Goal: Task Accomplishment & Management: Manage account settings

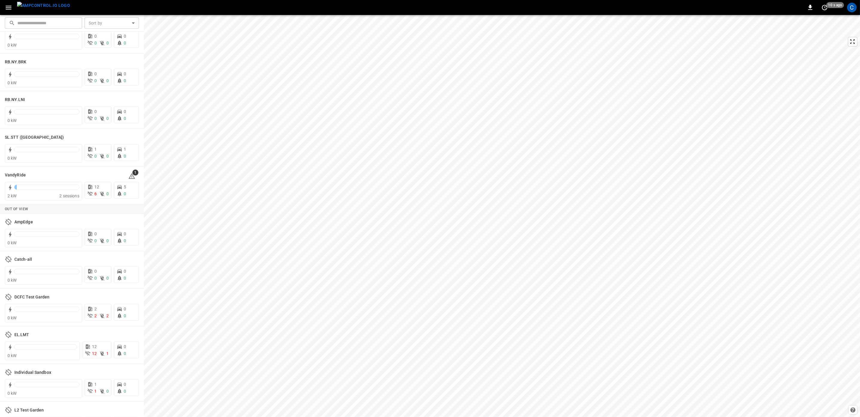
scroll to position [1141, 0]
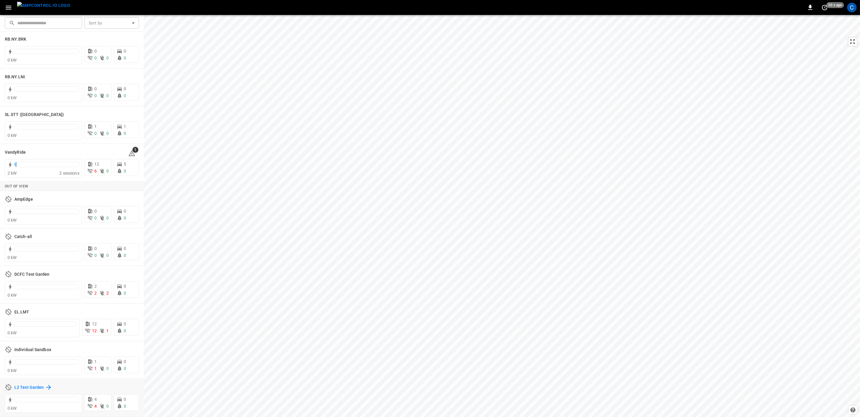
click at [32, 386] on h6 "L2 Test Garden" at bounding box center [28, 388] width 29 height 7
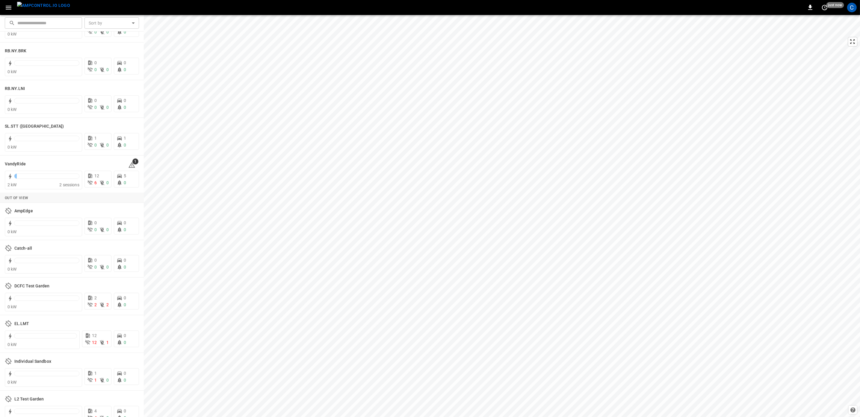
scroll to position [1141, 0]
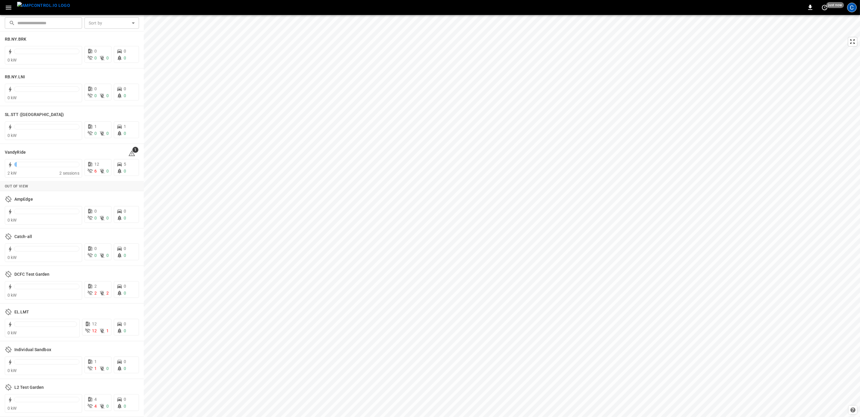
click at [852, 6] on div "C" at bounding box center [852, 8] width 10 height 10
click at [796, 102] on p "Logout" at bounding box center [795, 105] width 14 height 6
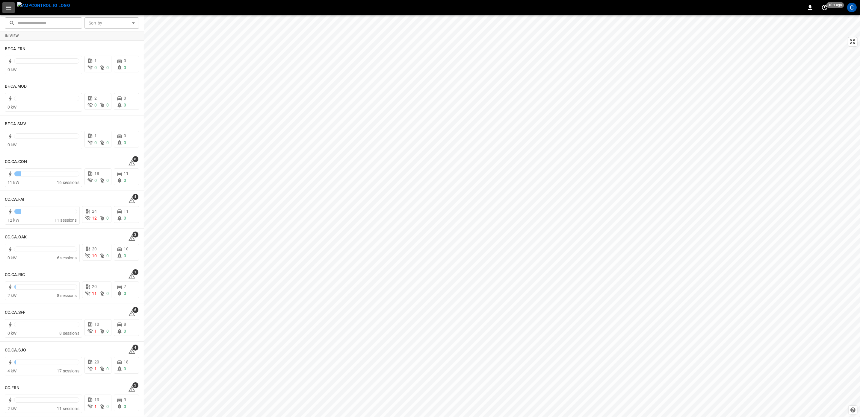
click at [7, 8] on icon "button" at bounding box center [8, 7] width 7 height 7
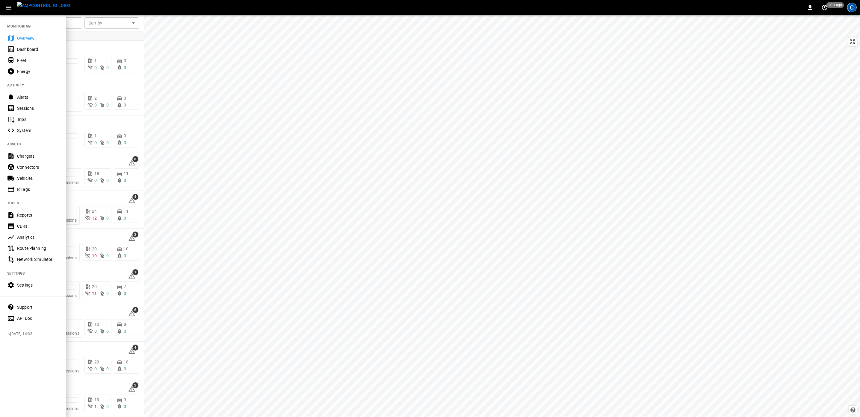
click at [852, 7] on div "C" at bounding box center [852, 8] width 10 height 10
click at [20, 40] on div at bounding box center [430, 208] width 860 height 417
click at [683, 198] on div at bounding box center [430, 208] width 860 height 417
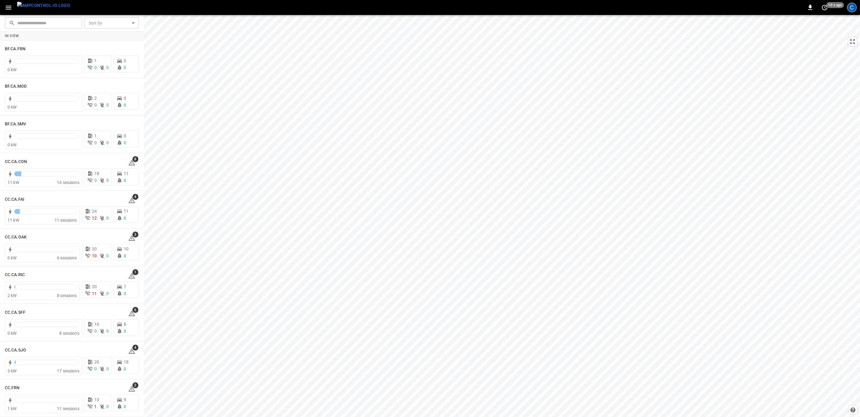
click at [851, 7] on div "C" at bounding box center [852, 8] width 10 height 10
click at [823, 8] on div at bounding box center [430, 208] width 860 height 417
click at [825, 8] on icon "set refresh interval" at bounding box center [824, 7] width 7 height 7
click at [796, 141] on div at bounding box center [430, 208] width 860 height 417
click at [854, 9] on div "C" at bounding box center [852, 8] width 10 height 10
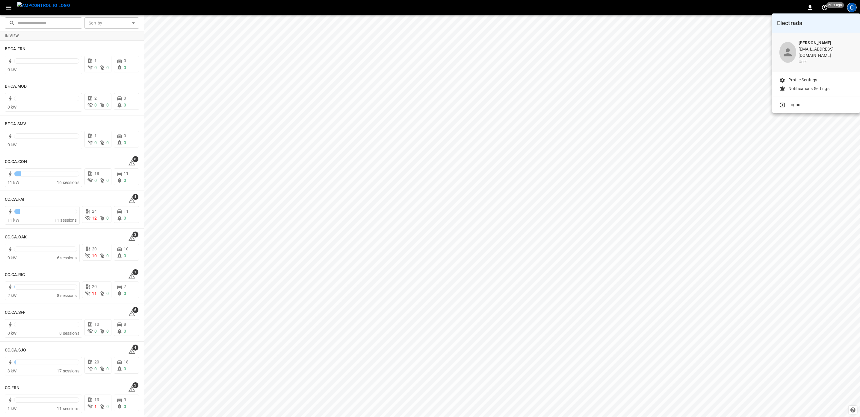
click at [810, 45] on b "[PERSON_NAME]" at bounding box center [814, 42] width 33 height 5
click at [803, 77] on p "Profile Settings" at bounding box center [802, 80] width 29 height 6
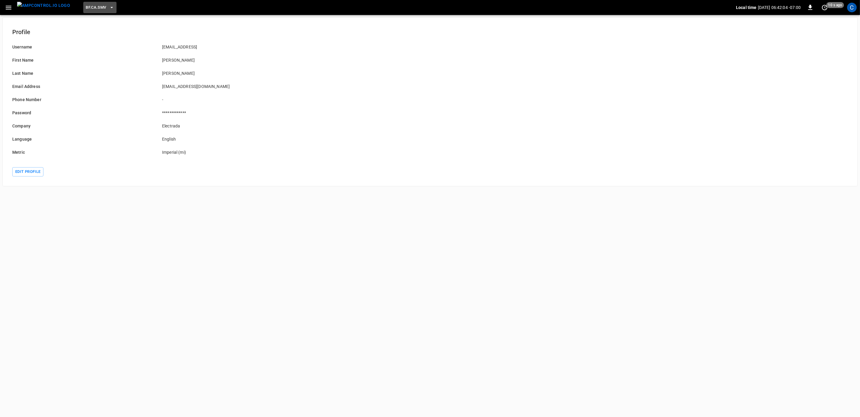
click at [110, 7] on icon "button" at bounding box center [111, 7] width 2 height 1
click at [344, 236] on div at bounding box center [430, 208] width 860 height 417
click at [9, 11] on button "button" at bounding box center [8, 7] width 12 height 11
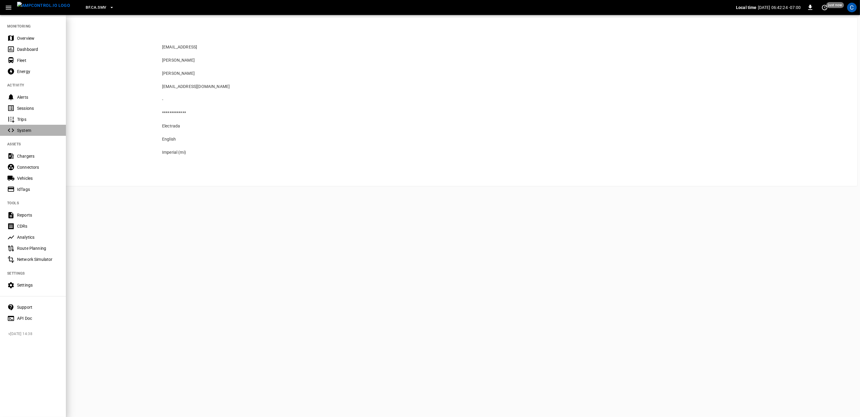
click at [23, 132] on div "System" at bounding box center [38, 131] width 42 height 6
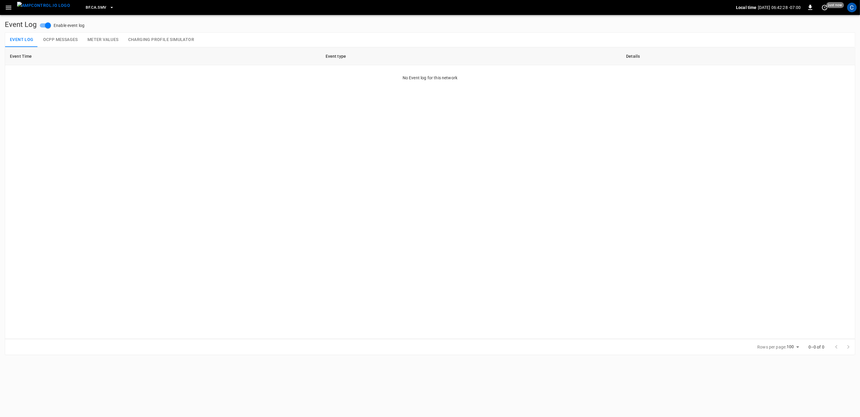
click at [7, 8] on icon "button" at bounding box center [8, 7] width 7 height 7
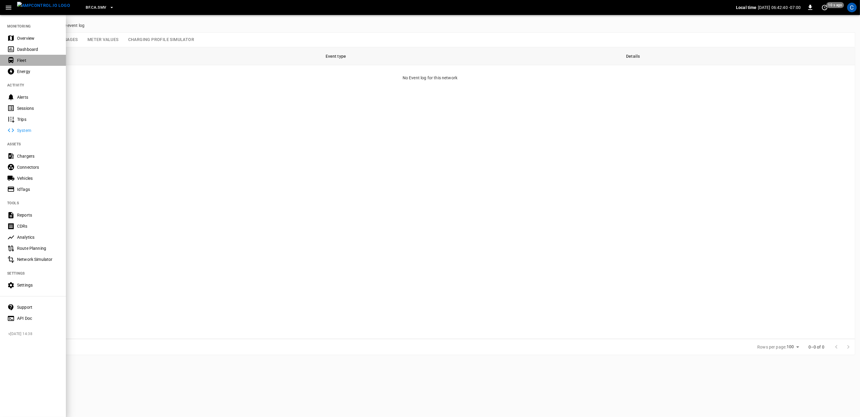
click at [19, 58] on div "Fleet" at bounding box center [38, 60] width 42 height 6
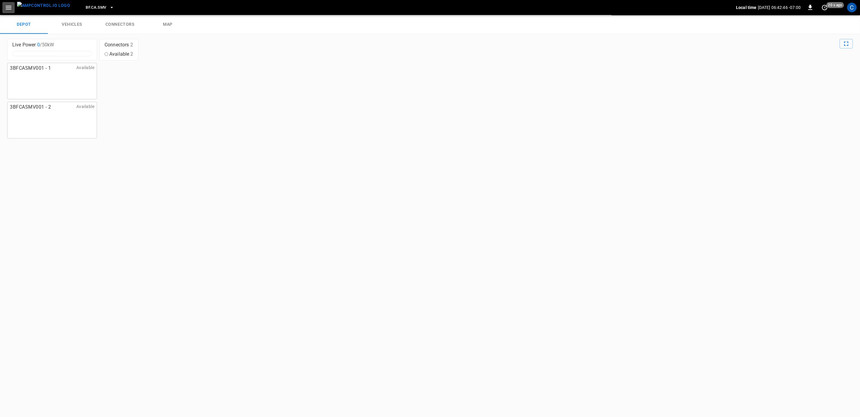
click at [10, 4] on icon "button" at bounding box center [8, 7] width 7 height 7
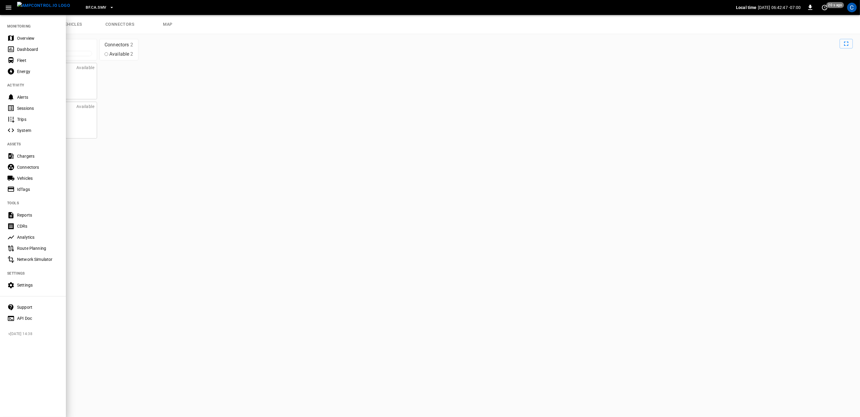
click at [39, 7] on img "menu" at bounding box center [43, 5] width 53 height 7
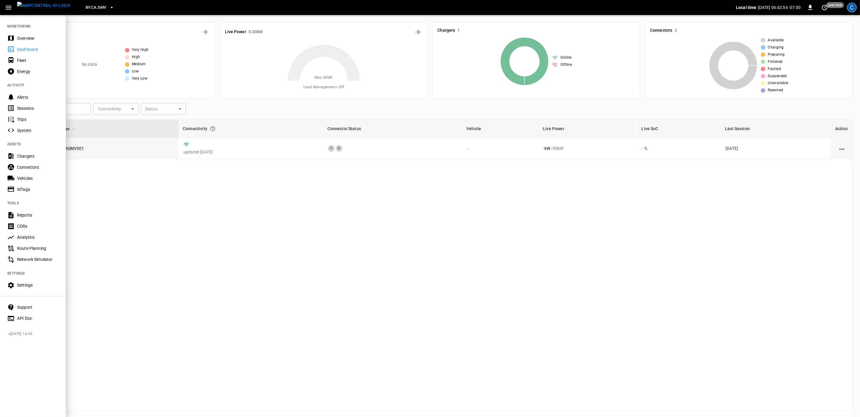
click at [852, 7] on div "C" at bounding box center [852, 8] width 10 height 10
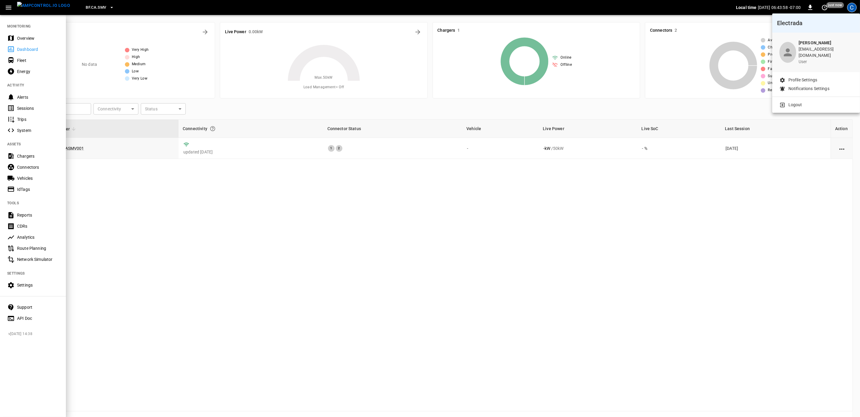
click at [726, 301] on div at bounding box center [430, 208] width 860 height 417
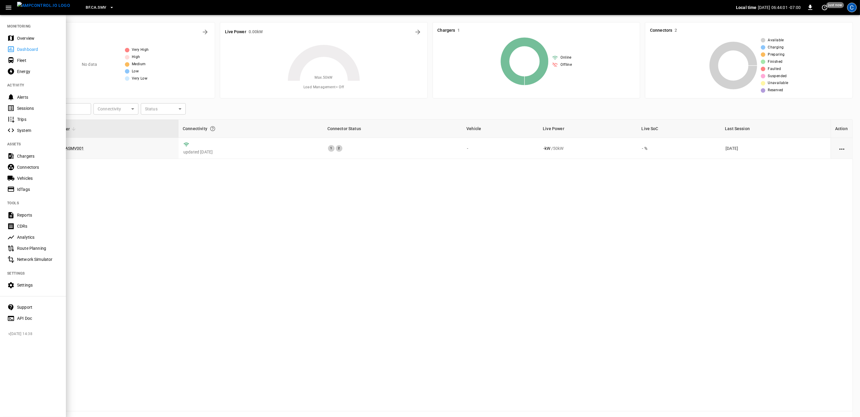
click at [852, 7] on div "C" at bounding box center [852, 8] width 10 height 10
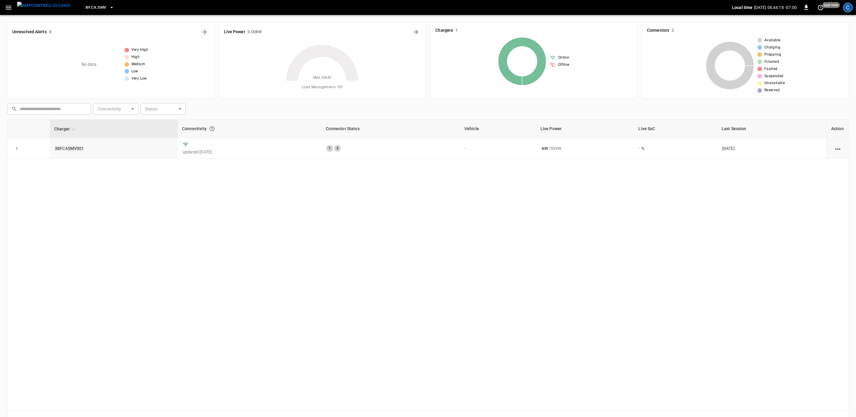
click at [847, 6] on div "C" at bounding box center [848, 8] width 10 height 10
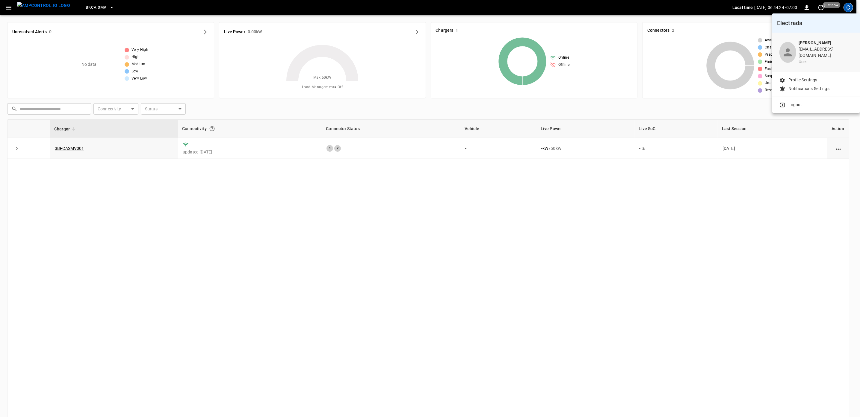
click at [796, 102] on p "Logout" at bounding box center [795, 105] width 14 height 6
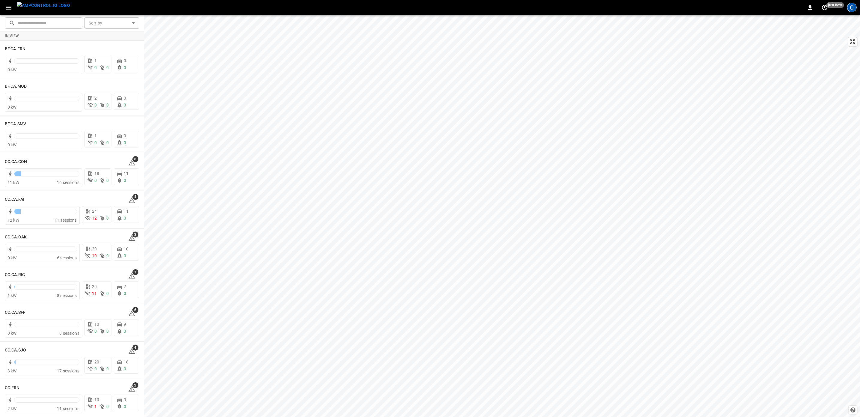
click at [852, 9] on div "C" at bounding box center [852, 8] width 10 height 10
click at [768, 252] on div at bounding box center [430, 208] width 860 height 417
click at [852, 11] on div "C" at bounding box center [852, 8] width 10 height 10
click at [797, 102] on p "Other organizations" at bounding box center [815, 106] width 73 height 9
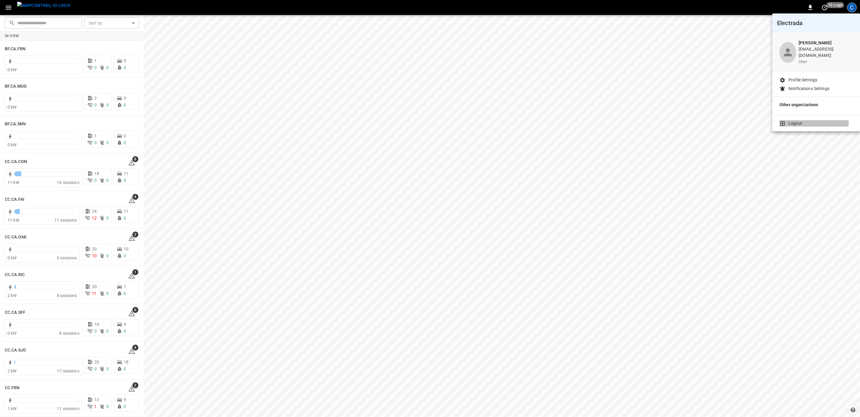
click at [792, 120] on p "Logout" at bounding box center [795, 123] width 14 height 6
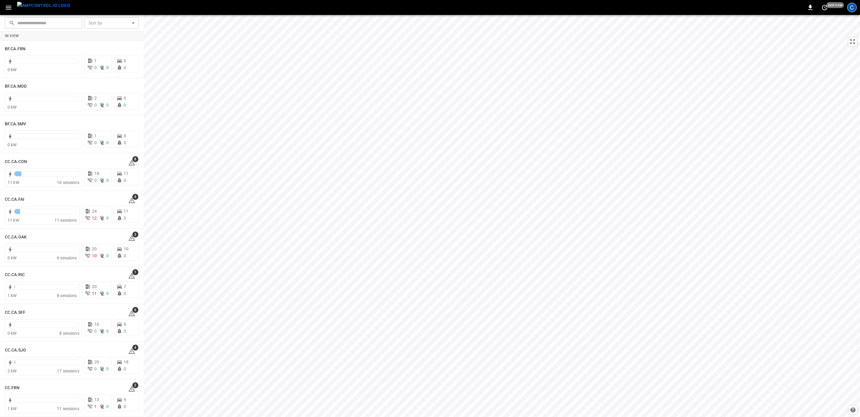
click at [853, 8] on div "C" at bounding box center [852, 8] width 10 height 10
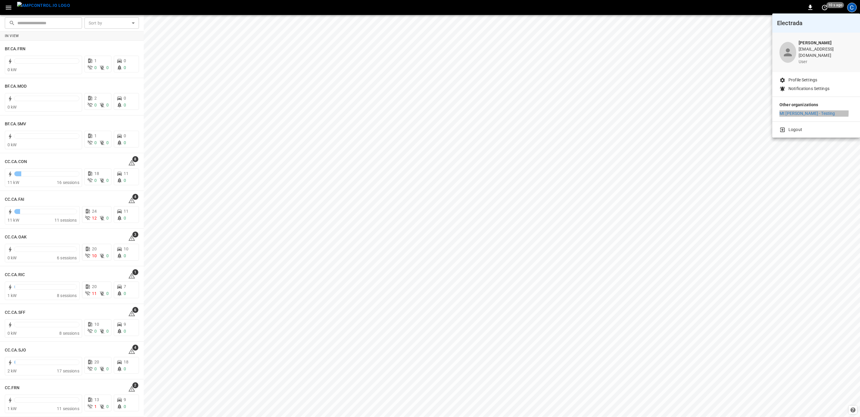
click at [803, 110] on p "Mt [PERSON_NAME] - Testing" at bounding box center [806, 113] width 55 height 6
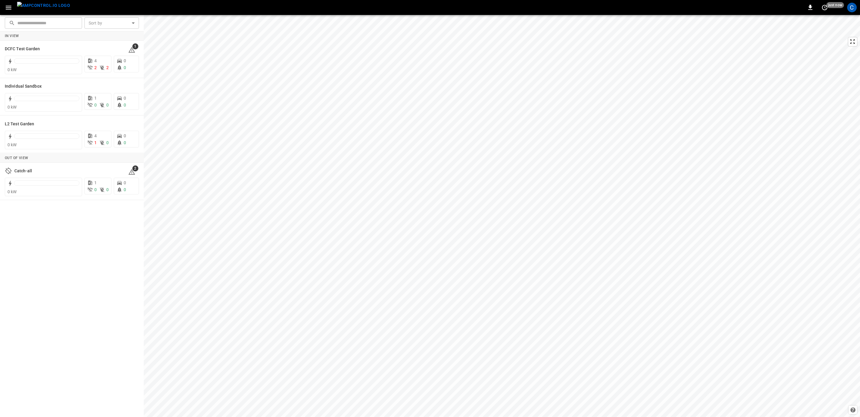
click at [11, 10] on icon "button" at bounding box center [8, 7] width 7 height 7
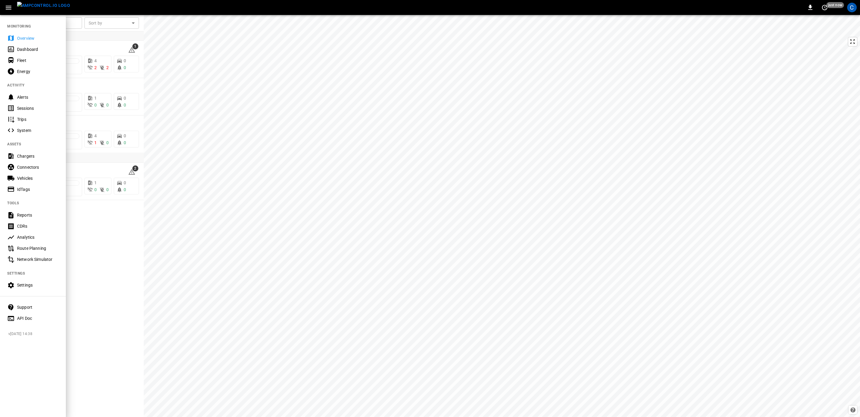
click at [40, 9] on img "menu" at bounding box center [43, 5] width 53 height 7
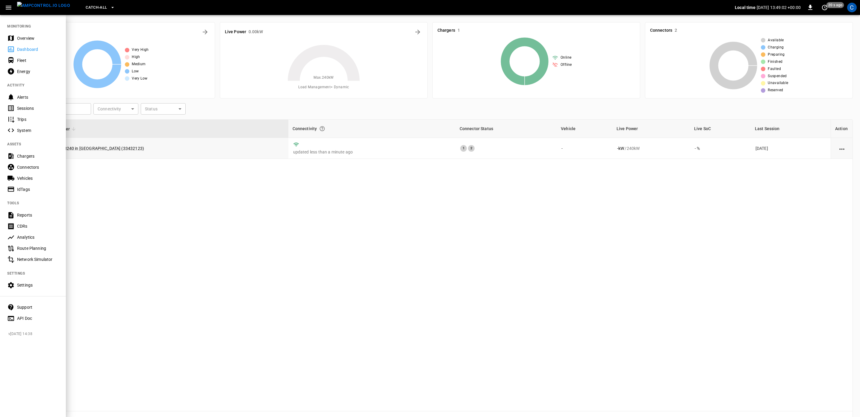
click at [10, 7] on icon "button" at bounding box center [8, 7] width 7 height 7
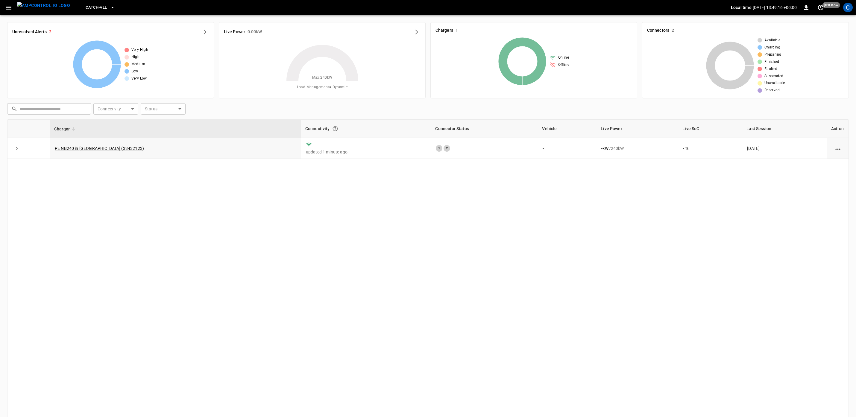
click at [851, 6] on div "C" at bounding box center [848, 8] width 10 height 10
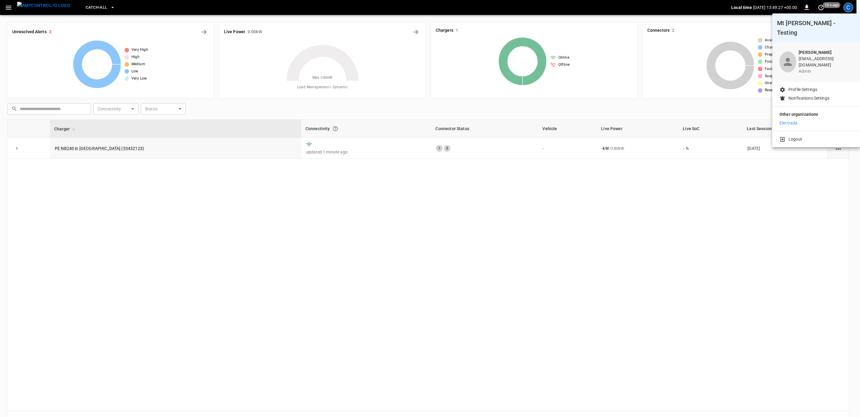
click at [100, 8] on div at bounding box center [430, 208] width 860 height 417
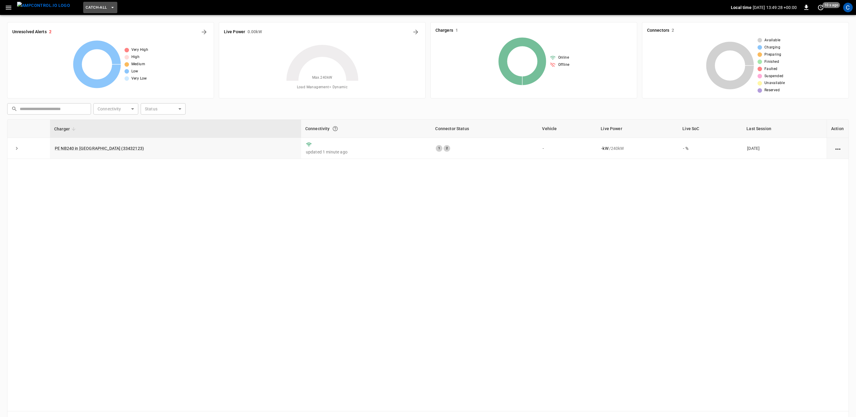
click at [110, 8] on icon "button" at bounding box center [113, 7] width 6 height 6
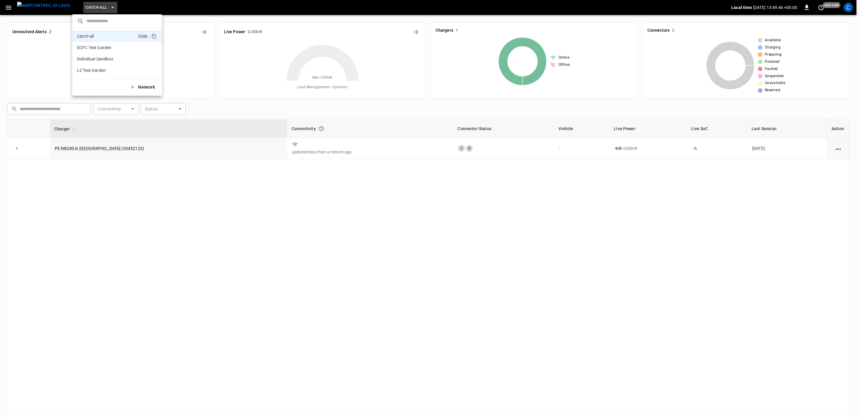
click at [3, 7] on div at bounding box center [430, 208] width 860 height 417
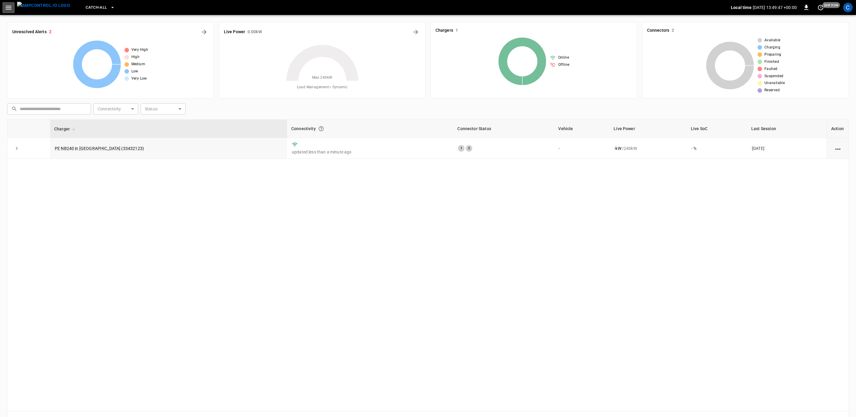
click at [4, 7] on button "button" at bounding box center [8, 7] width 12 height 11
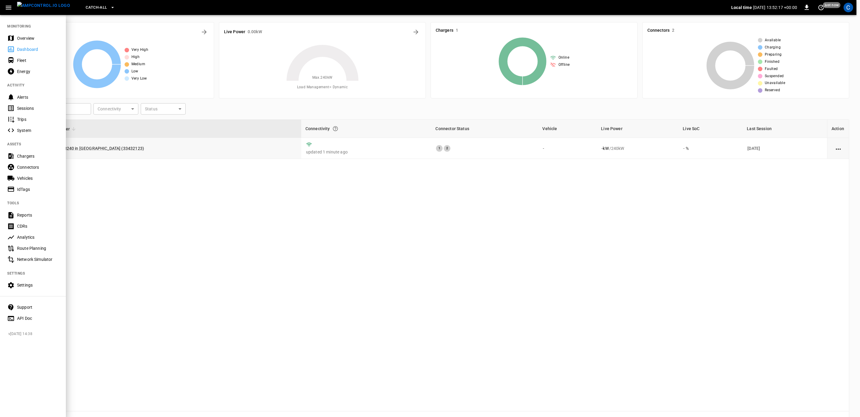
click at [18, 367] on div "MONITORING Overview Dashboard Fleet Energy ACTIVITY Alerts Sessions Trips Syste…" at bounding box center [33, 215] width 66 height 403
click at [674, 298] on div at bounding box center [430, 208] width 860 height 417
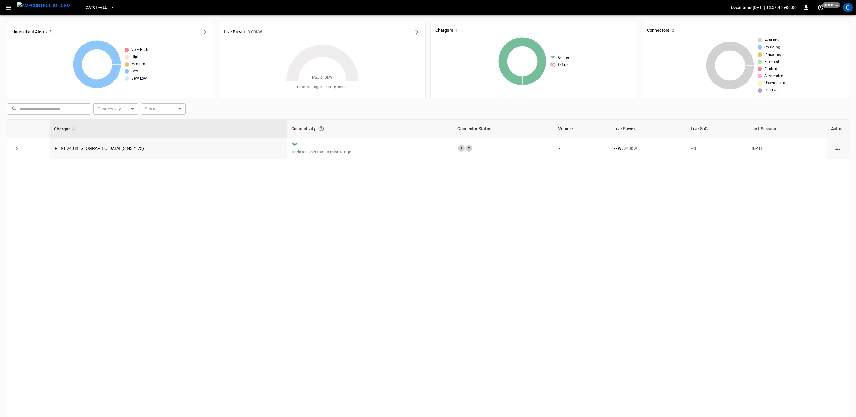
click at [693, 310] on div "Charger Connectivity Connector Status Vehicle Live Power Live SoC Last Session …" at bounding box center [428, 265] width 842 height 292
click at [11, 340] on div "Charger Connectivity Connector Status Vehicle Live Power Live SoC Last Session …" at bounding box center [428, 265] width 842 height 292
click at [8, 7] on icon "button" at bounding box center [9, 8] width 6 height 4
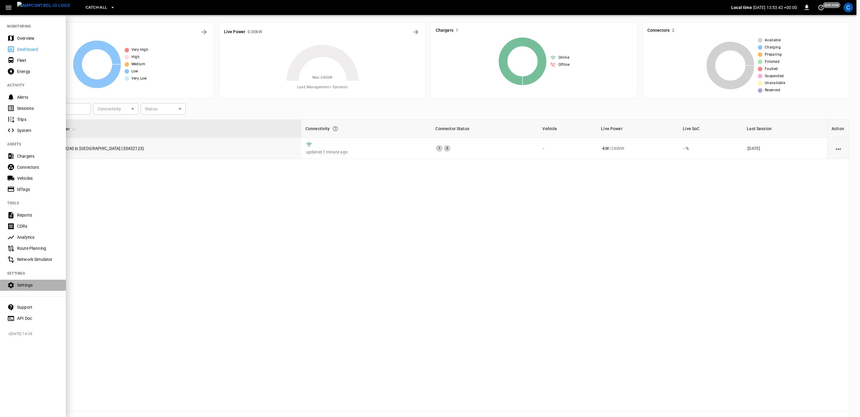
click at [23, 285] on div "Settings" at bounding box center [38, 285] width 42 height 6
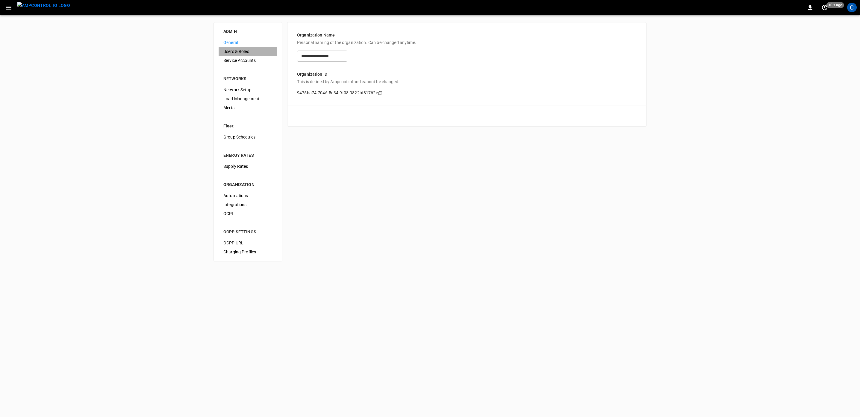
click at [238, 52] on span "Users & Roles" at bounding box center [247, 52] width 49 height 6
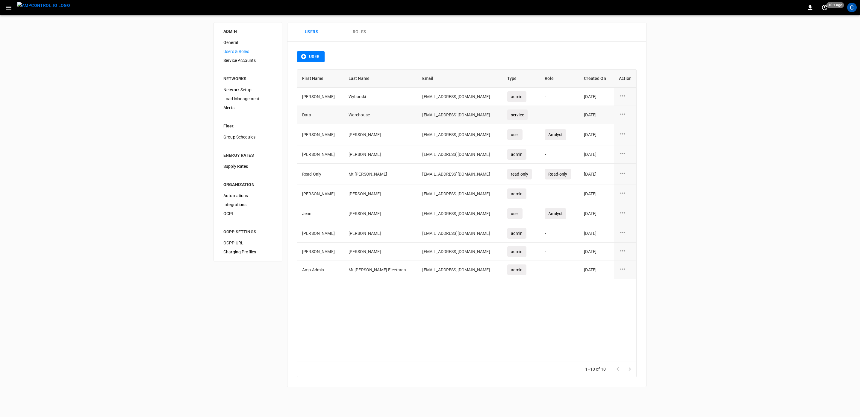
drag, startPoint x: 383, startPoint y: 114, endPoint x: 475, endPoint y: 115, distance: 92.2
click at [475, 115] on td "[EMAIL_ADDRESS][DOMAIN_NAME]" at bounding box center [459, 115] width 85 height 18
copy td "[EMAIL_ADDRESS][DOMAIN_NAME]"
click at [105, 153] on div "ADMIN General Users & Roles Service Accounts NETWORKS Network Setup Load Manage…" at bounding box center [430, 205] width 860 height 380
click at [46, 9] on img "menu" at bounding box center [43, 5] width 53 height 7
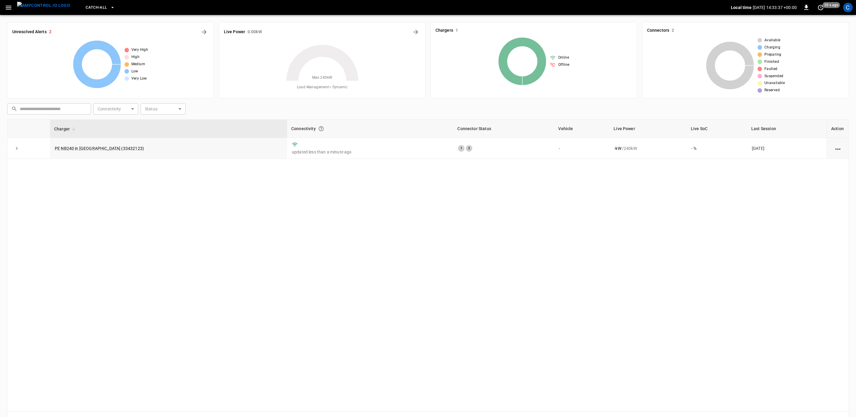
click at [110, 5] on icon "button" at bounding box center [113, 7] width 6 height 6
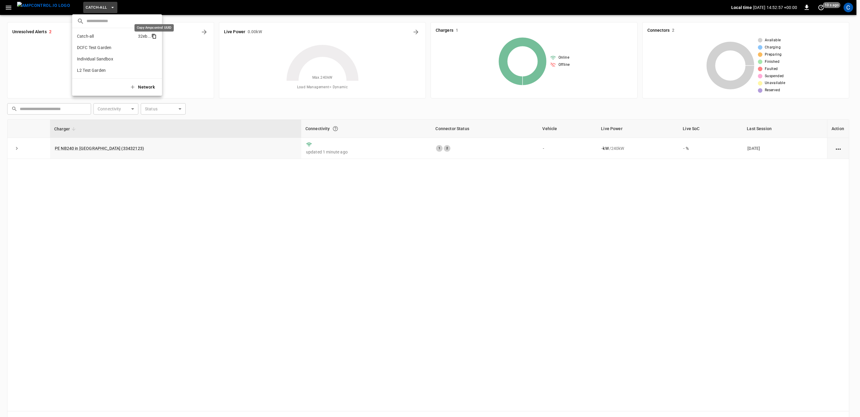
click at [155, 36] on icon "copy" at bounding box center [153, 36] width 5 height 5
click at [155, 48] on icon "copy" at bounding box center [154, 48] width 3 height 4
click at [153, 61] on icon "copy" at bounding box center [154, 59] width 3 height 4
click at [153, 71] on icon "copy" at bounding box center [154, 71] width 3 height 4
